Goal: Information Seeking & Learning: Learn about a topic

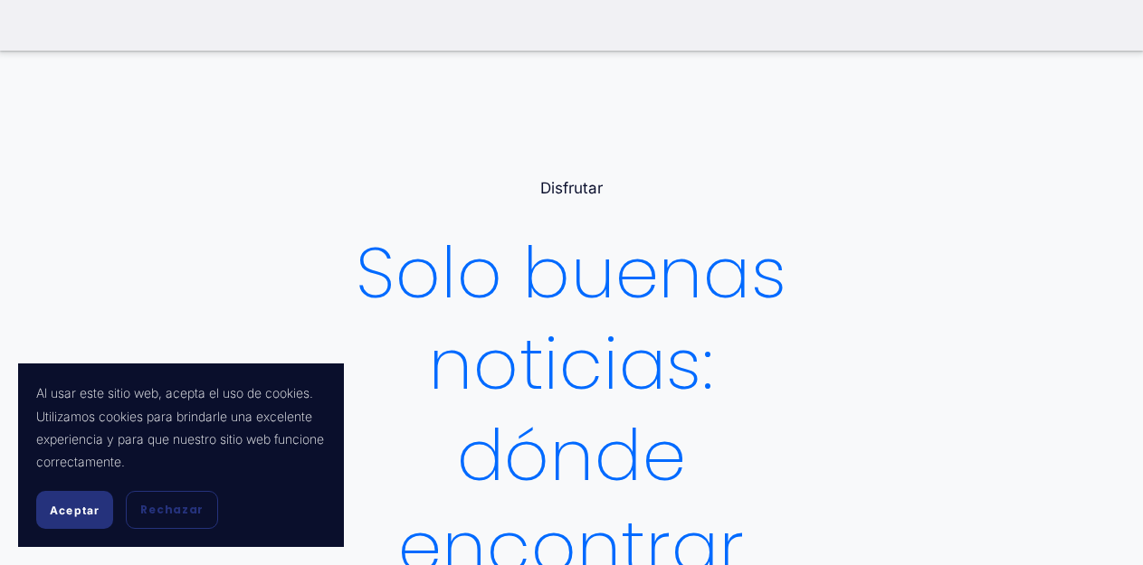
scroll to position [90, 0]
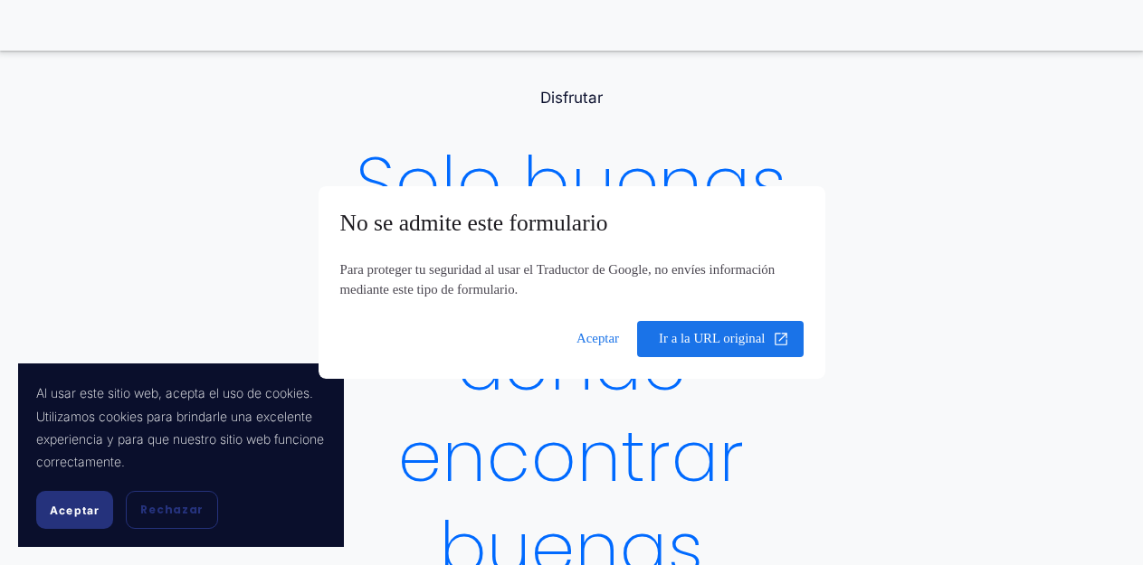
click at [599, 342] on span at bounding box center [597, 339] width 64 height 43
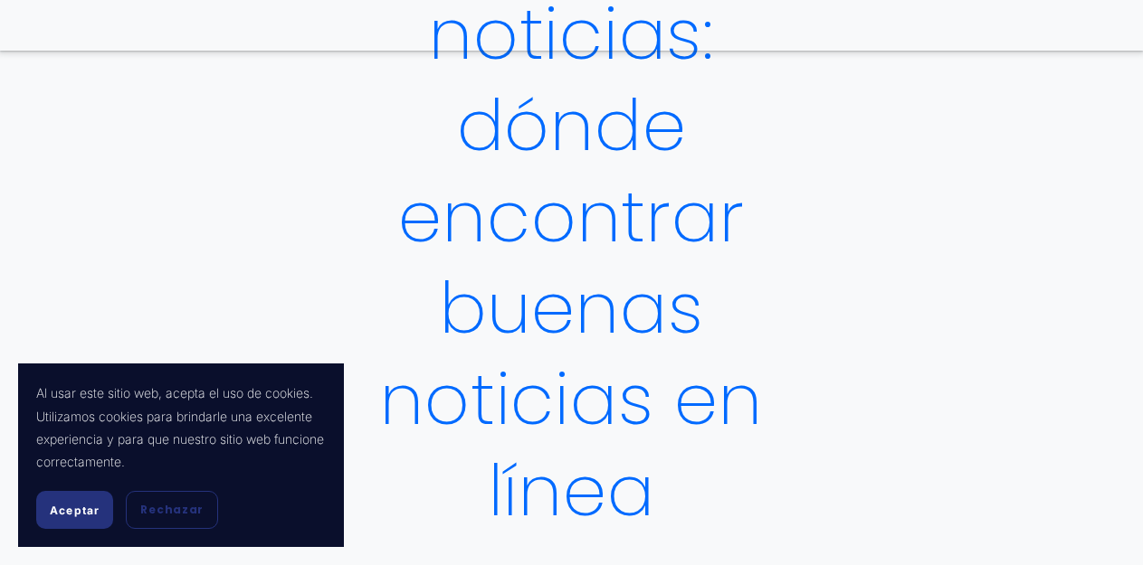
scroll to position [362, 0]
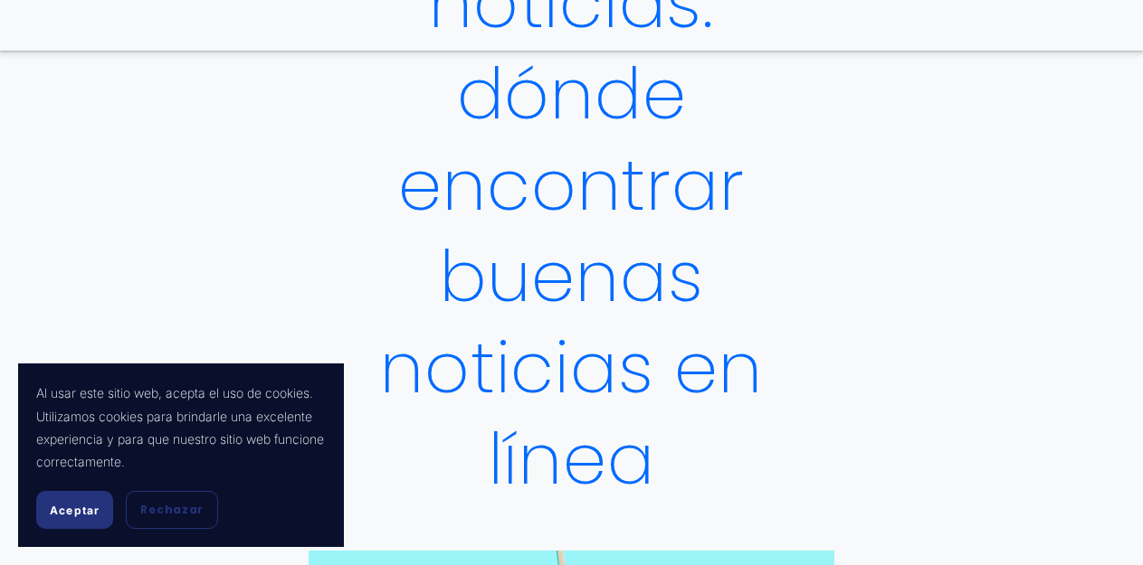
click at [77, 510] on font "Aceptar" at bounding box center [75, 511] width 50 height 14
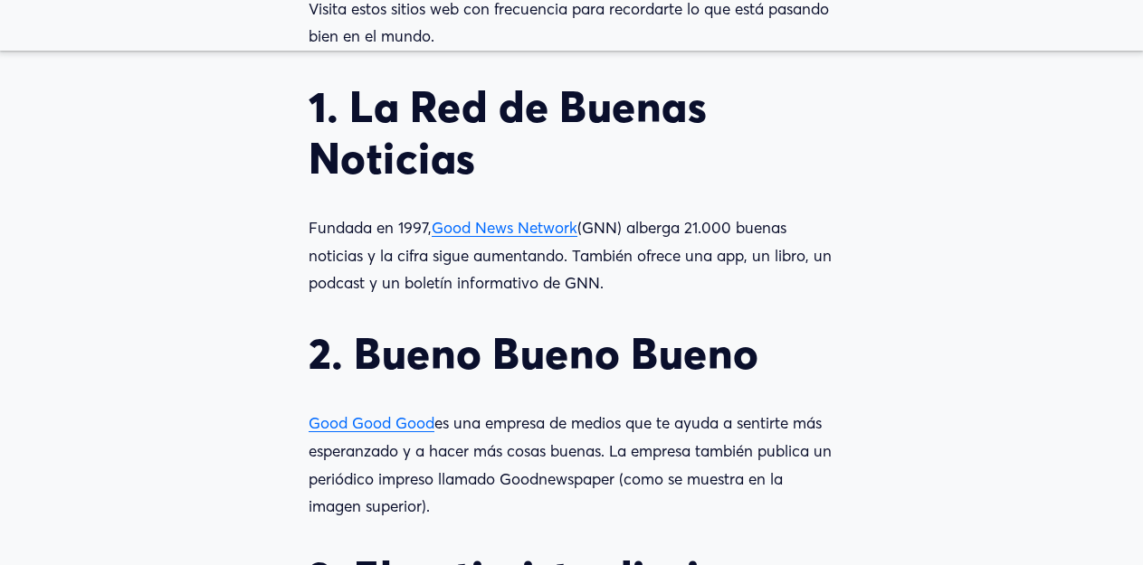
scroll to position [1900, 0]
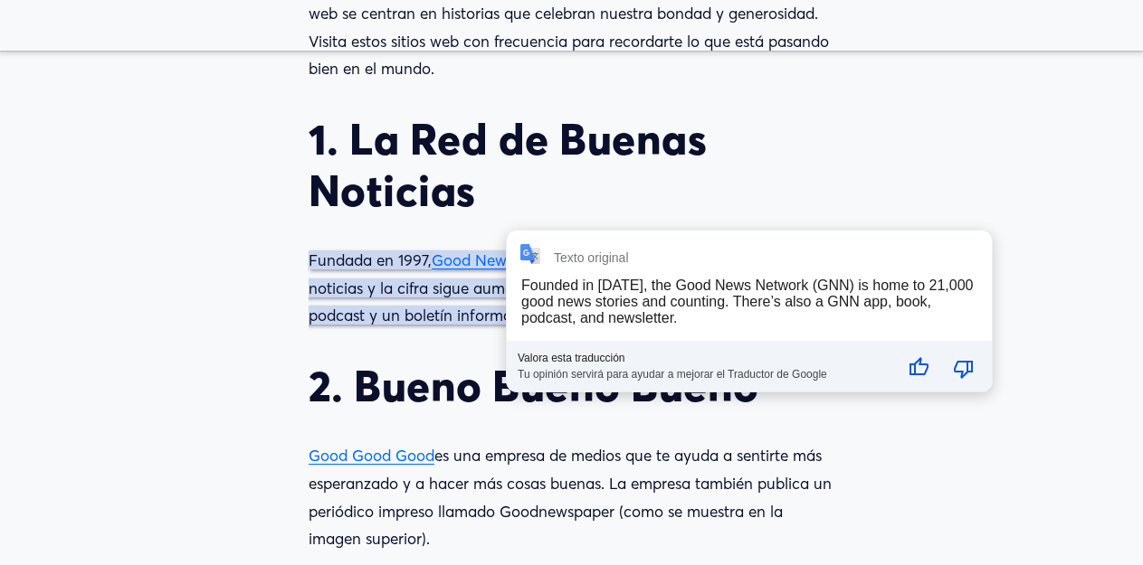
drag, startPoint x: 518, startPoint y: 271, endPoint x: 147, endPoint y: 275, distance: 370.1
click at [147, 275] on article "Solo buenas noticias: dónde encontrar buenas noticias en línea Disfrutar [DATE]…" at bounding box center [571, 435] width 1143 height 4402
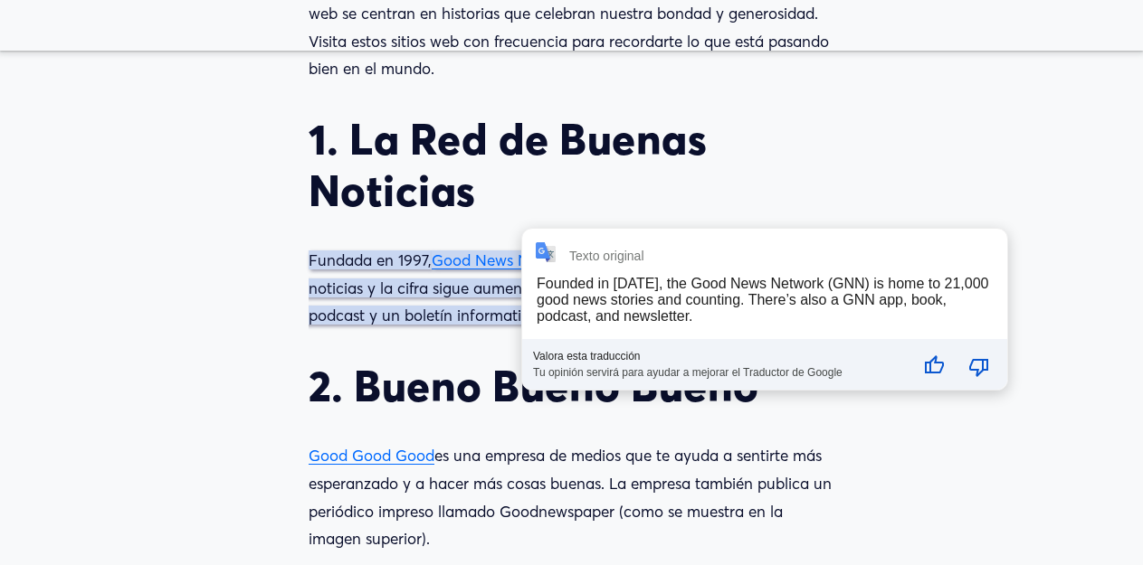
click at [185, 305] on article "Solo buenas noticias: dónde encontrar buenas noticias en línea Disfrutar [DATE]…" at bounding box center [571, 435] width 1143 height 4402
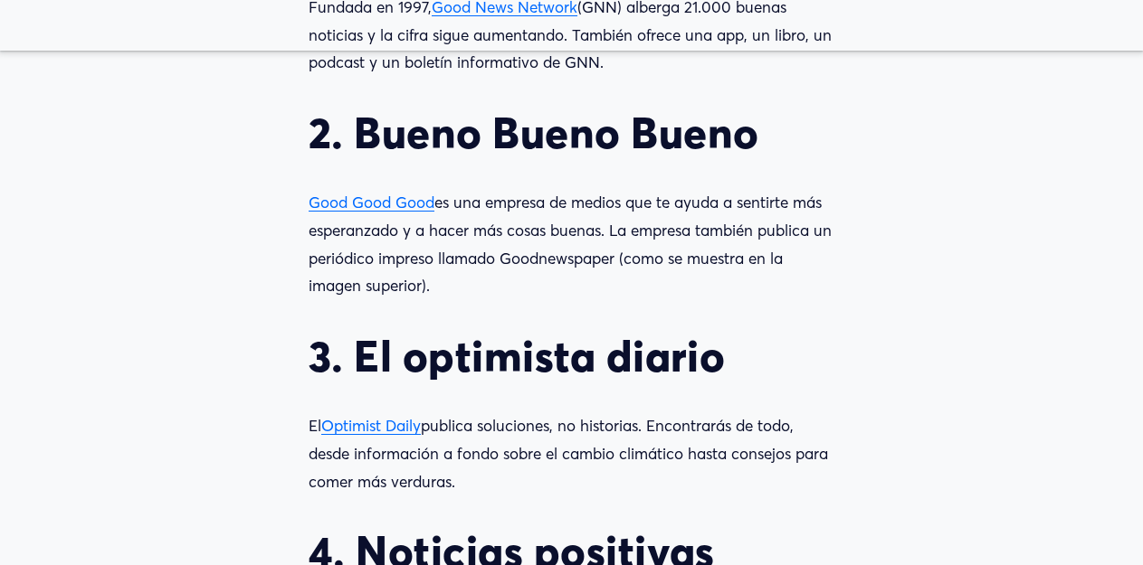
scroll to position [2352, 0]
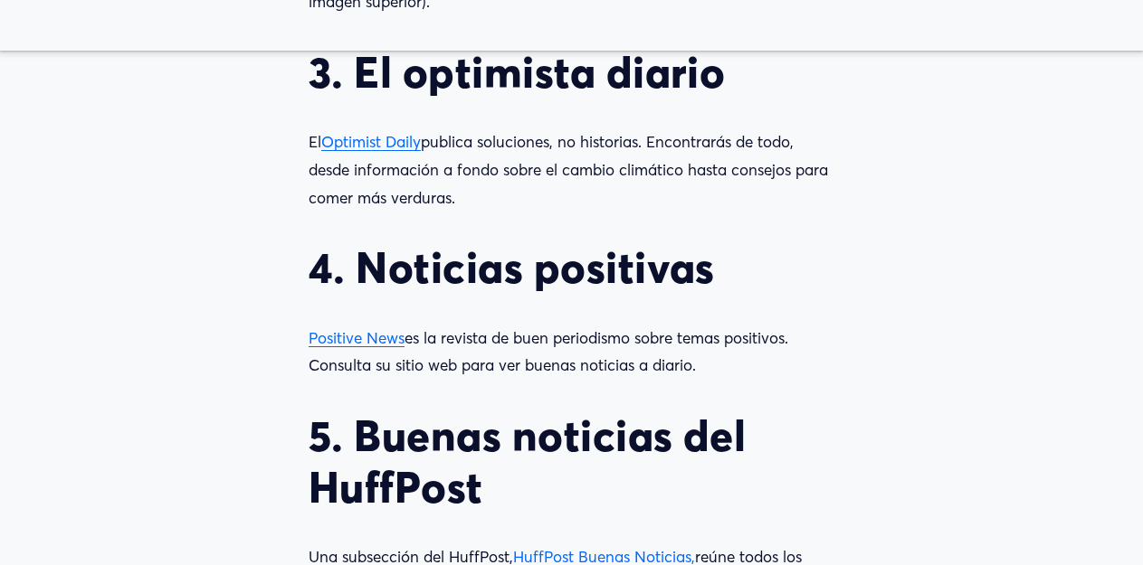
scroll to position [2533, 0]
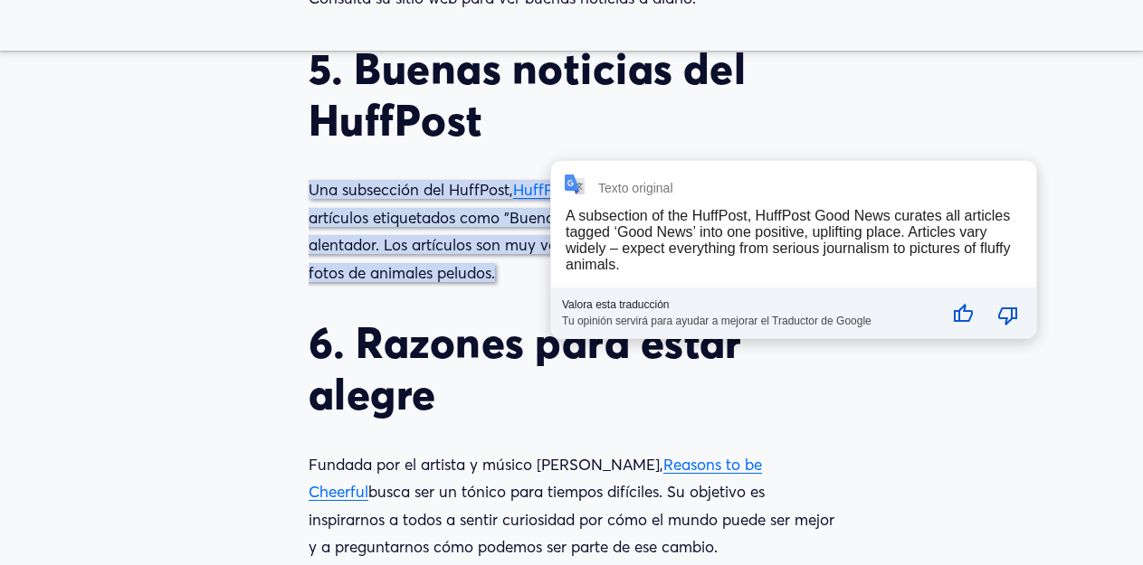
scroll to position [2986, 0]
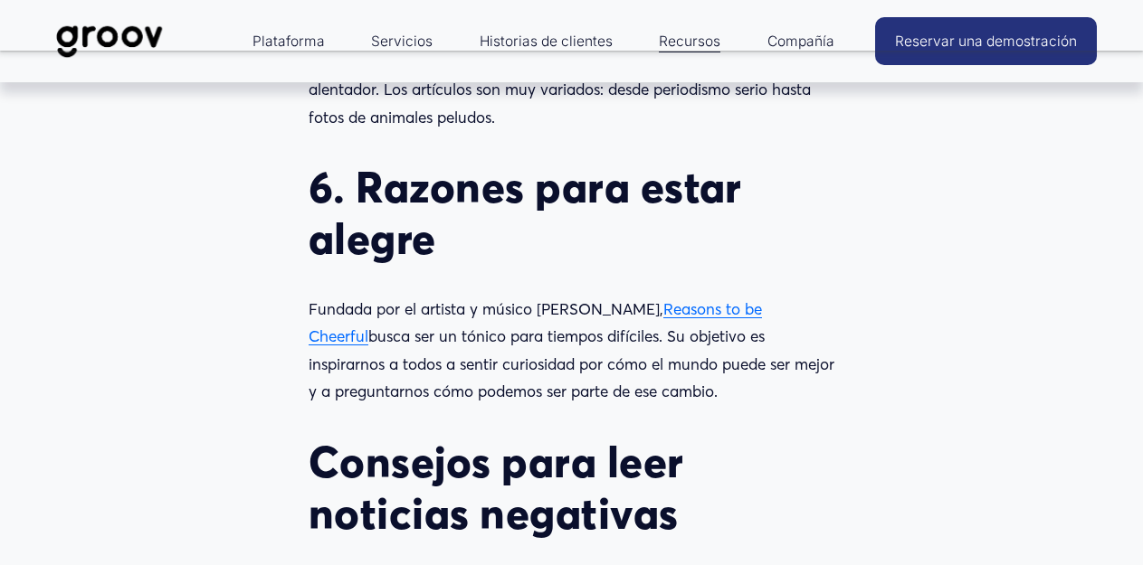
scroll to position [1810, 0]
